Goal: Find specific page/section: Find specific page/section

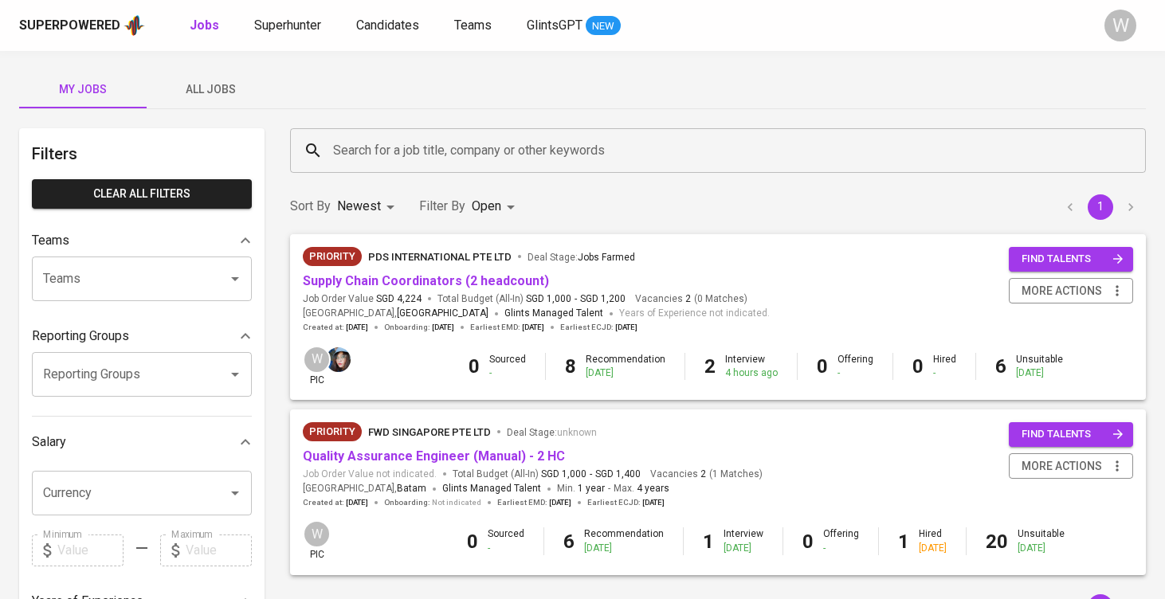
click at [228, 112] on div "My Jobs All Jobs Filters Clear All filters Teams Teams Teams Reporting Groups R…" at bounding box center [582, 548] width 1165 height 995
click at [226, 99] on button "All Jobs" at bounding box center [210, 89] width 127 height 38
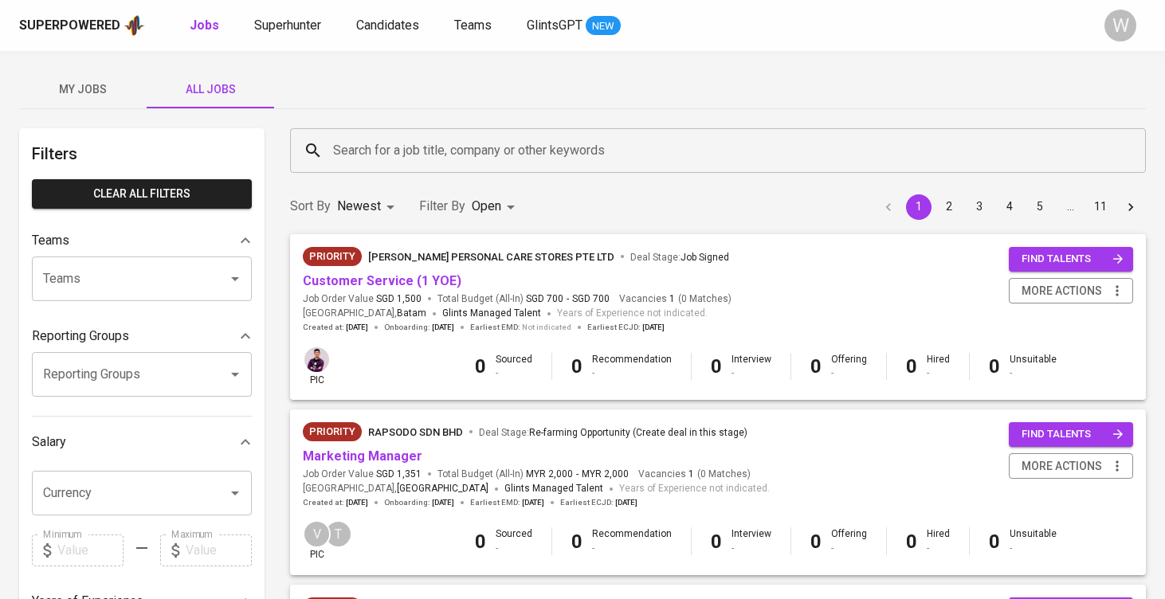
click at [363, 138] on input "Search for a job title, company or other keywords" at bounding box center [721, 150] width 785 height 30
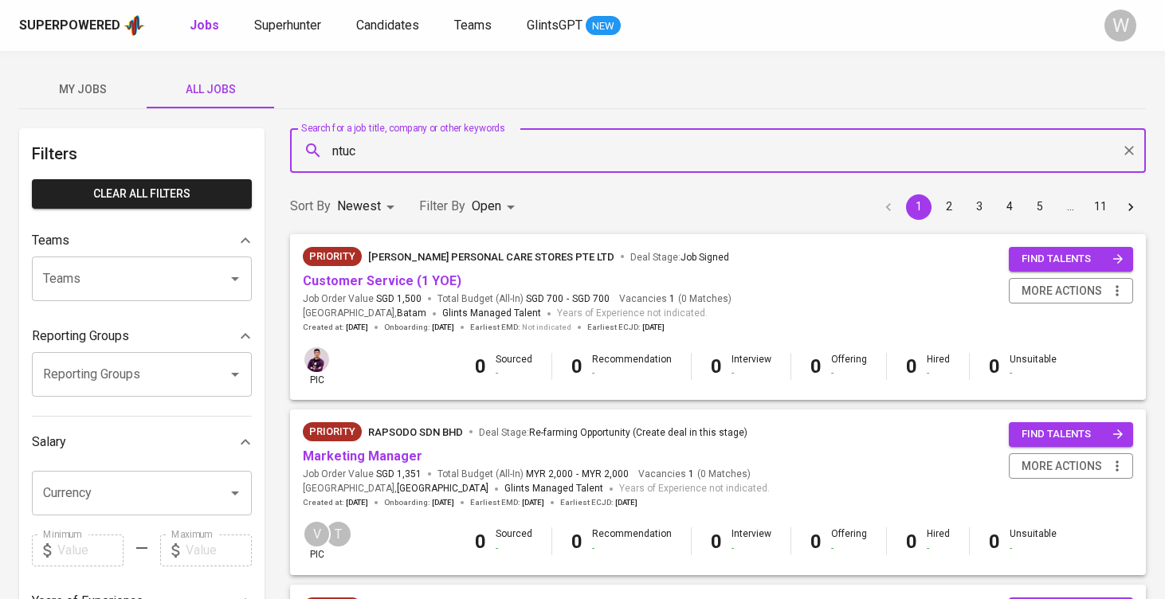
type input "ntuc"
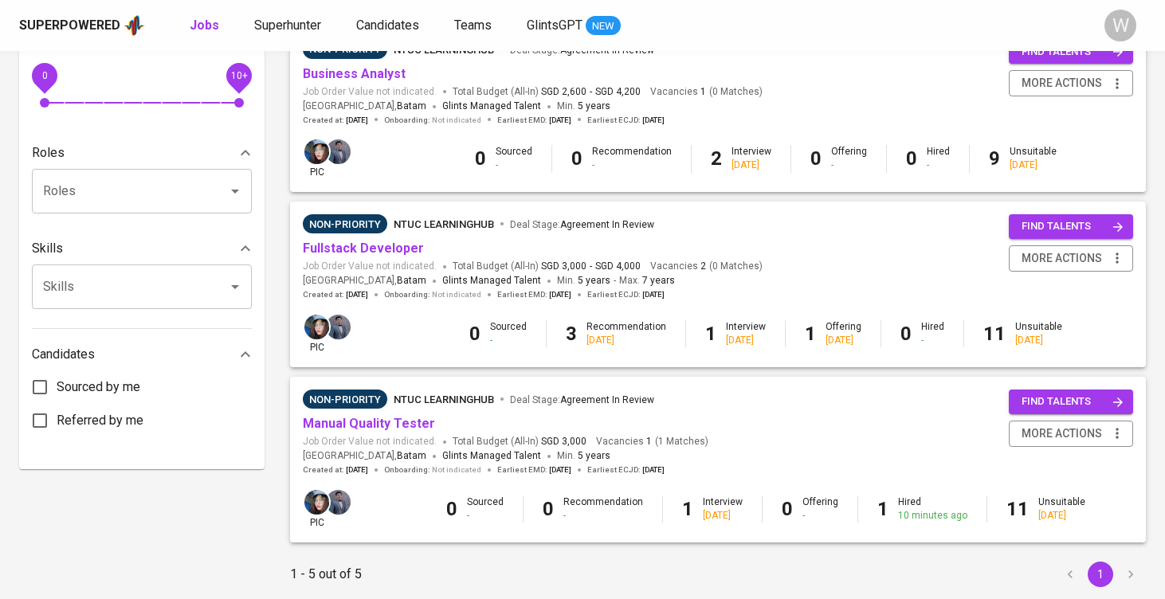
scroll to position [558, 0]
click at [353, 416] on link "Manual Quality Tester" at bounding box center [369, 423] width 132 height 15
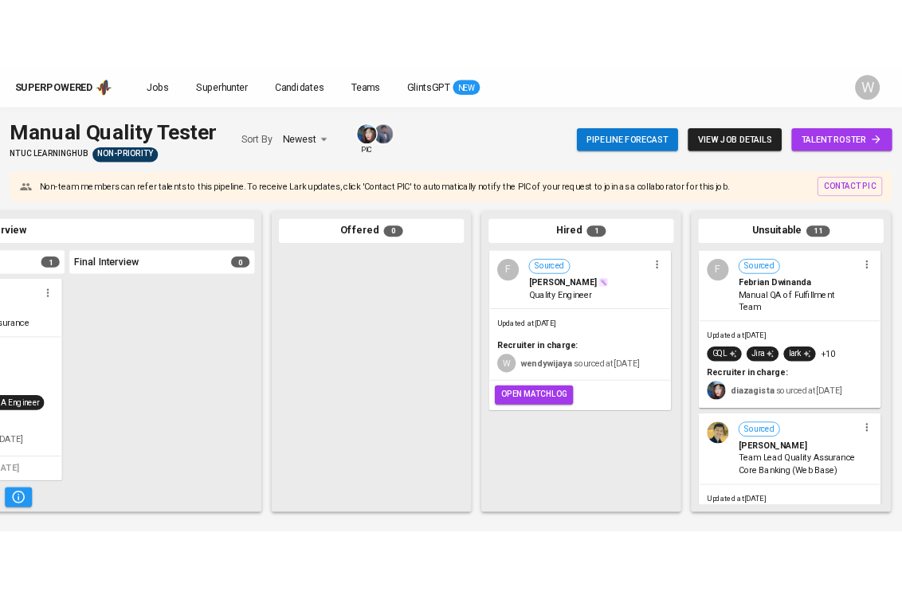
scroll to position [0, 968]
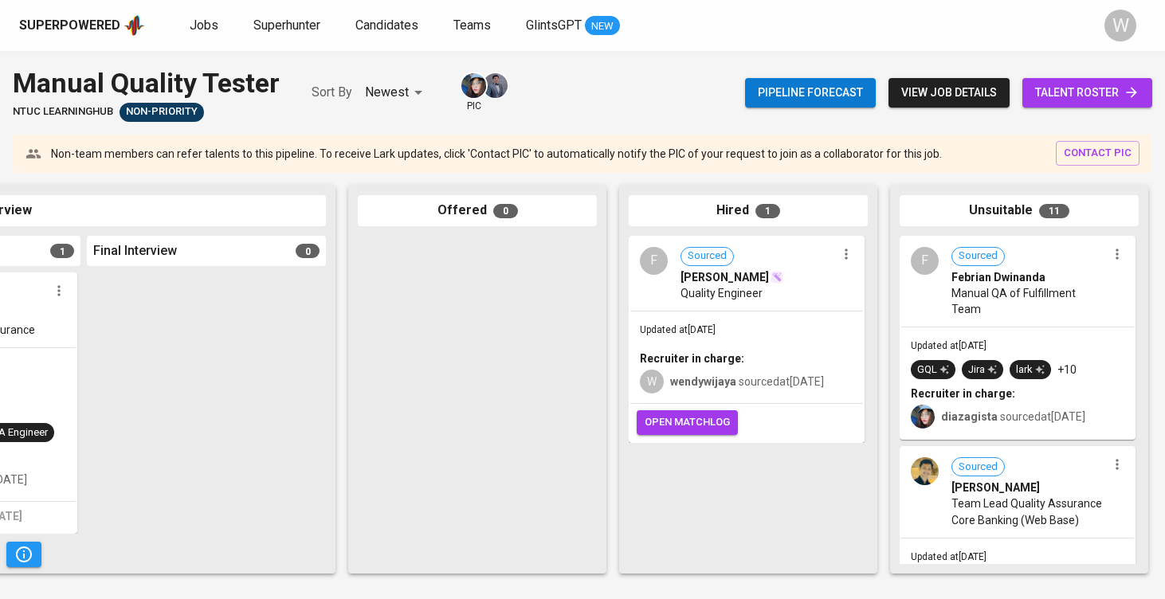
click at [694, 432] on span "open matchlog" at bounding box center [686, 422] width 85 height 18
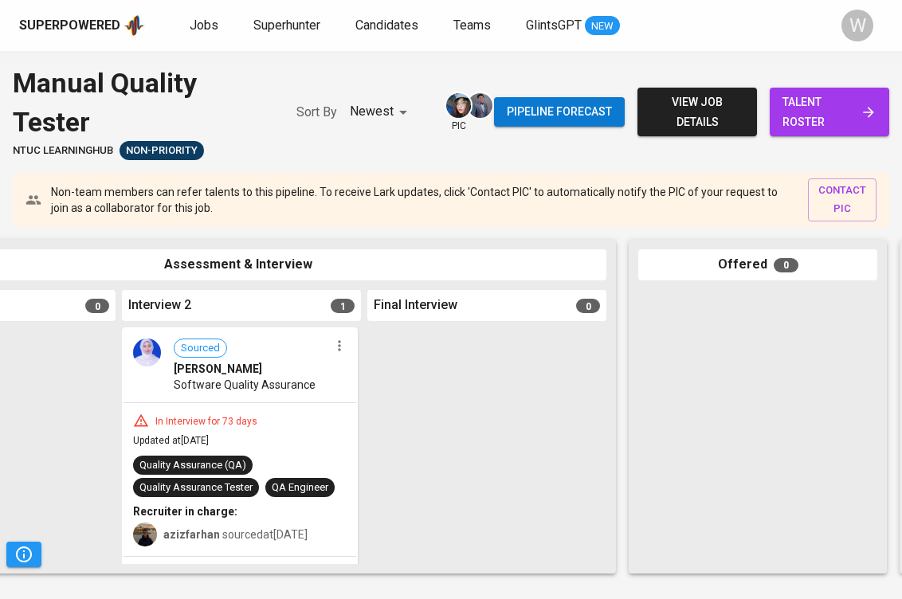
scroll to position [0, 686]
click at [195, 30] on span "Jobs" at bounding box center [204, 25] width 29 height 15
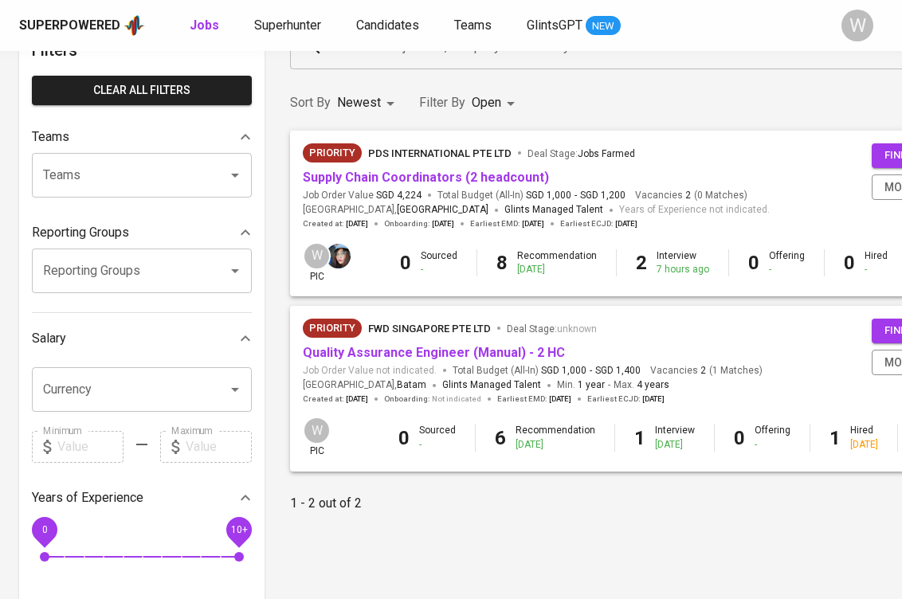
scroll to position [104, 0]
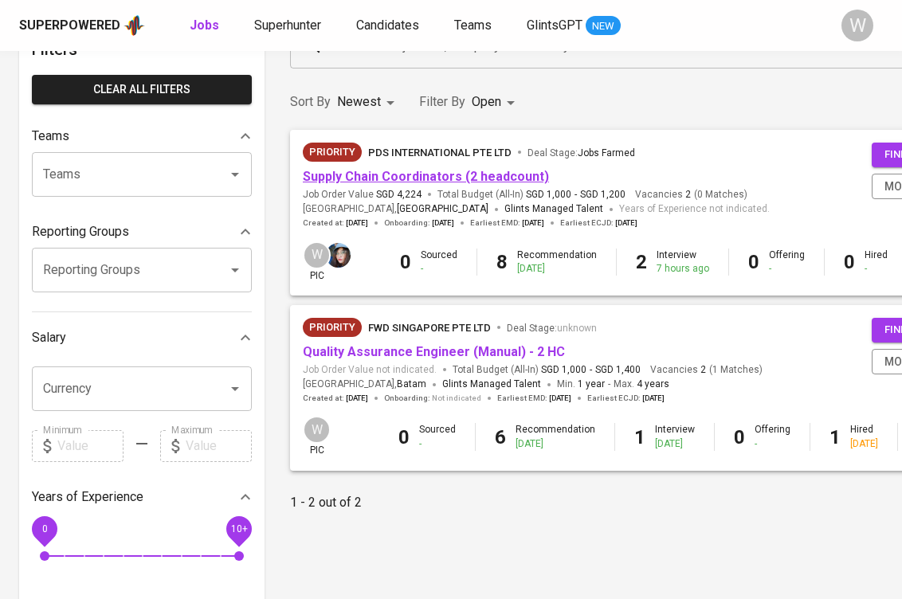
click at [476, 177] on link "Supply Chain Coordinators (2 headcount)" at bounding box center [426, 176] width 246 height 15
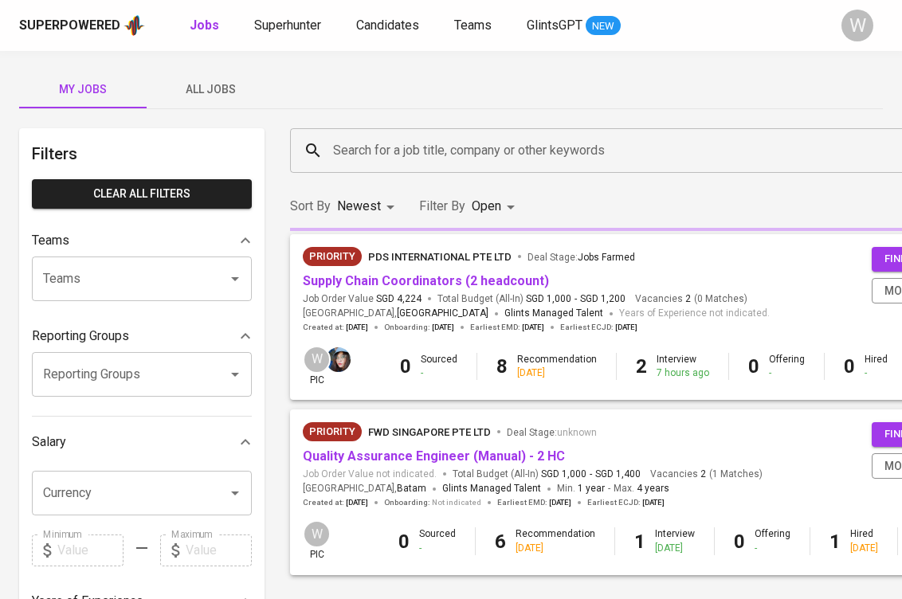
scroll to position [104, 0]
